Goal: Navigation & Orientation: Find specific page/section

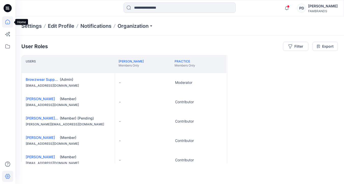
click at [9, 23] on icon at bounding box center [7, 21] width 11 height 11
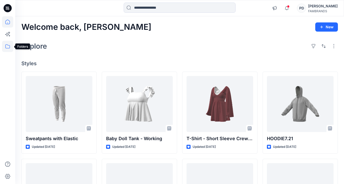
click at [9, 46] on icon at bounding box center [7, 46] width 11 height 11
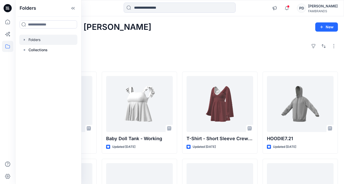
click at [25, 41] on icon "button" at bounding box center [24, 40] width 4 height 4
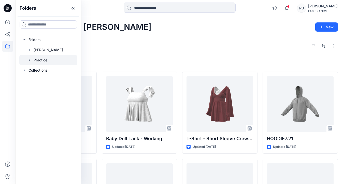
click at [29, 60] on icon "button" at bounding box center [29, 60] width 4 height 4
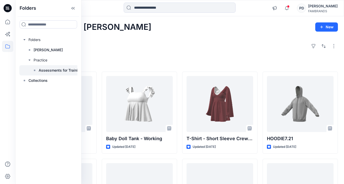
click at [49, 71] on p "Assessments for Training" at bounding box center [60, 70] width 43 height 6
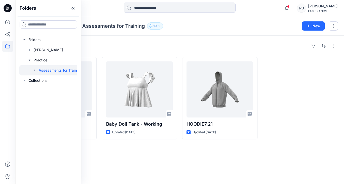
click at [121, 46] on div "Styles" at bounding box center [179, 46] width 316 height 8
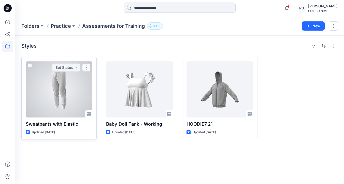
click at [64, 81] on div at bounding box center [59, 89] width 67 height 56
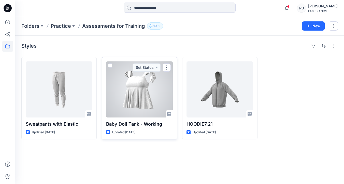
click at [150, 93] on div at bounding box center [139, 89] width 67 height 56
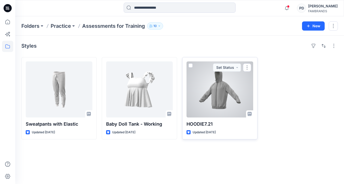
click at [235, 110] on div at bounding box center [219, 89] width 67 height 56
